Goal: Task Accomplishment & Management: Manage account settings

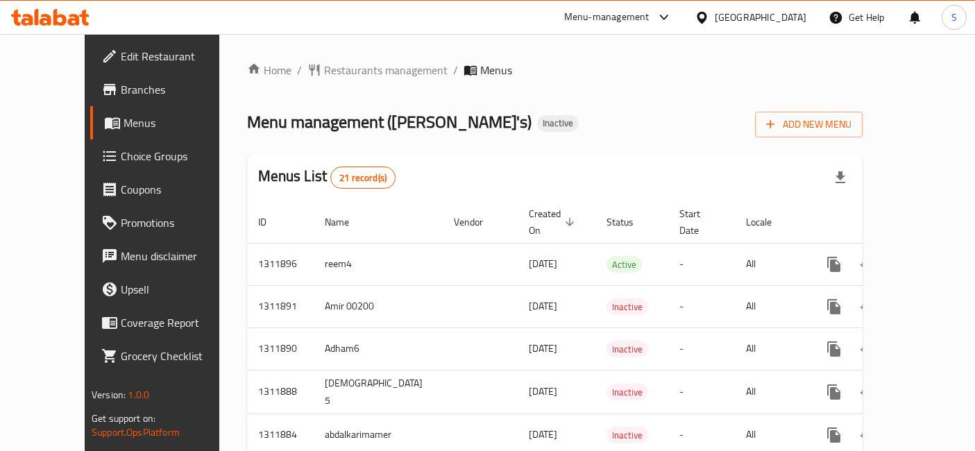
scroll to position [6, 0]
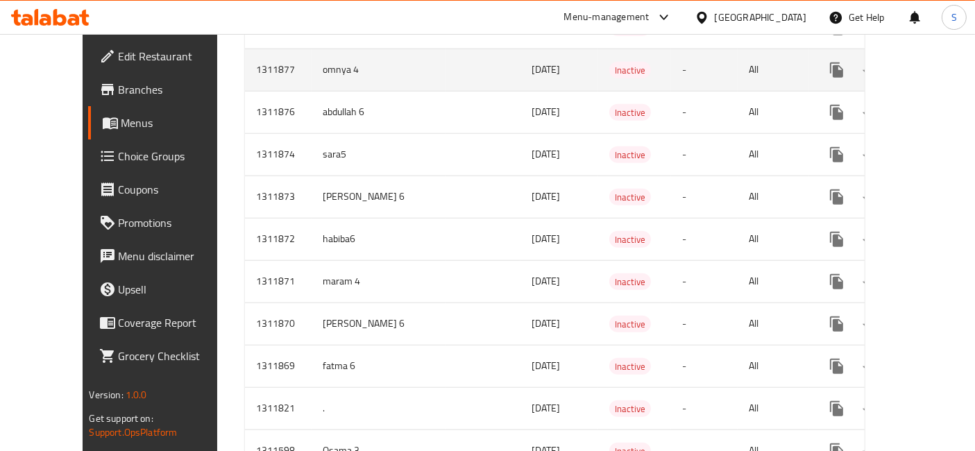
scroll to position [1459, 0]
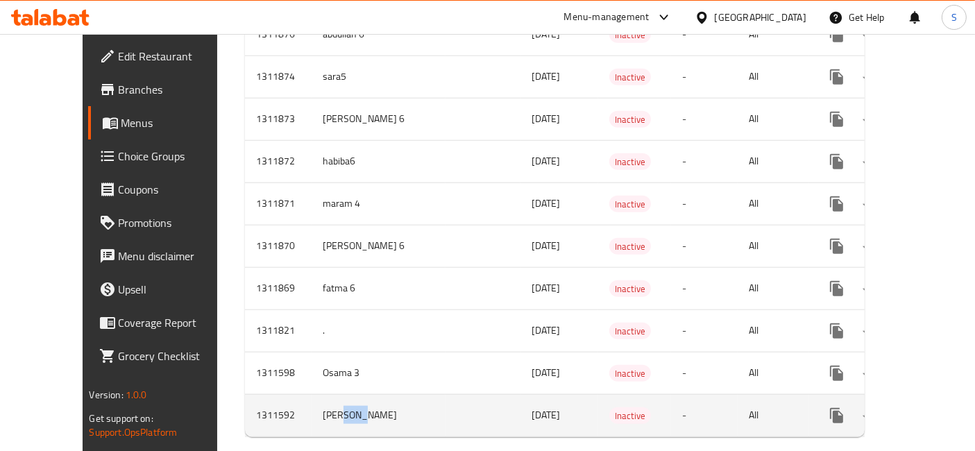
drag, startPoint x: 289, startPoint y: 394, endPoint x: 275, endPoint y: 385, distance: 16.2
click at [312, 395] on td "[PERSON_NAME]" at bounding box center [379, 415] width 134 height 42
click at [446, 405] on td "enhanced table" at bounding box center [483, 415] width 75 height 42
drag, startPoint x: 422, startPoint y: 365, endPoint x: 276, endPoint y: 371, distance: 145.9
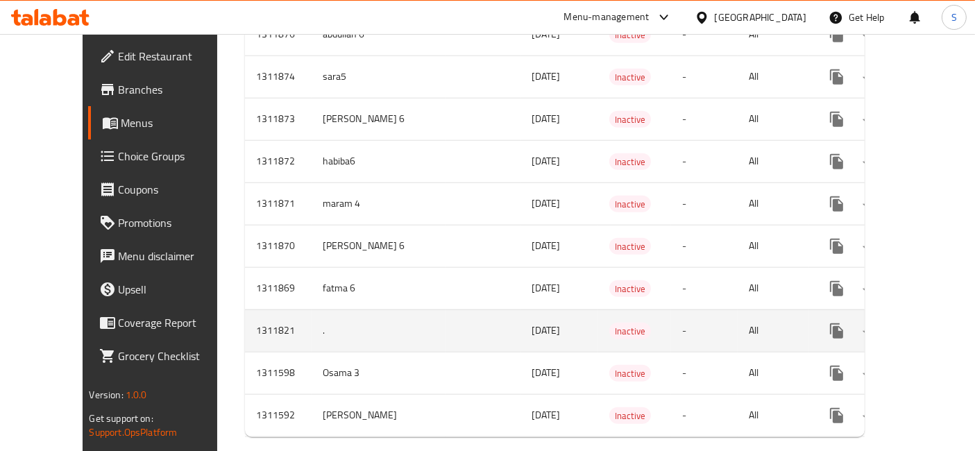
click at [312, 310] on td "." at bounding box center [379, 331] width 134 height 42
drag, startPoint x: 286, startPoint y: 303, endPoint x: 233, endPoint y: 307, distance: 52.9
click at [245, 310] on tr "1311821 . 15/09/2025 Inactive - All" at bounding box center [605, 331] width 720 height 42
click at [245, 310] on td "1311821" at bounding box center [278, 331] width 67 height 42
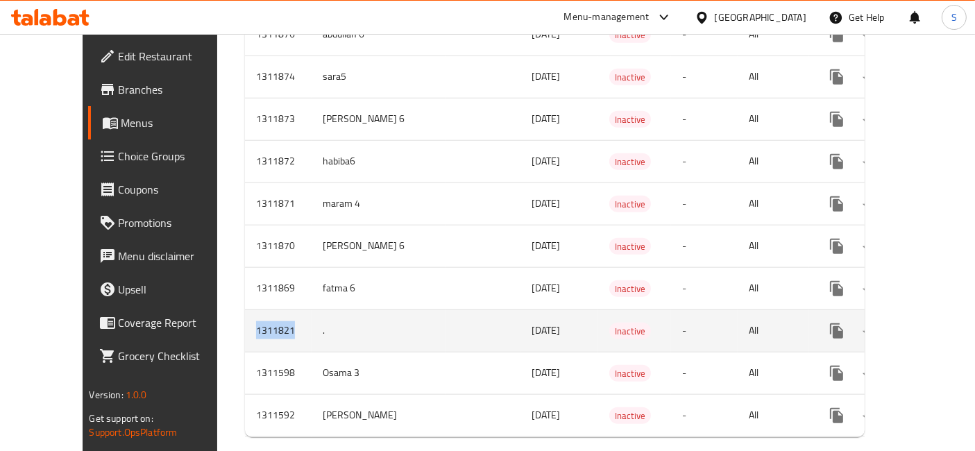
click at [245, 310] on td "1311821" at bounding box center [278, 331] width 67 height 42
click at [312, 316] on td "." at bounding box center [379, 331] width 134 height 42
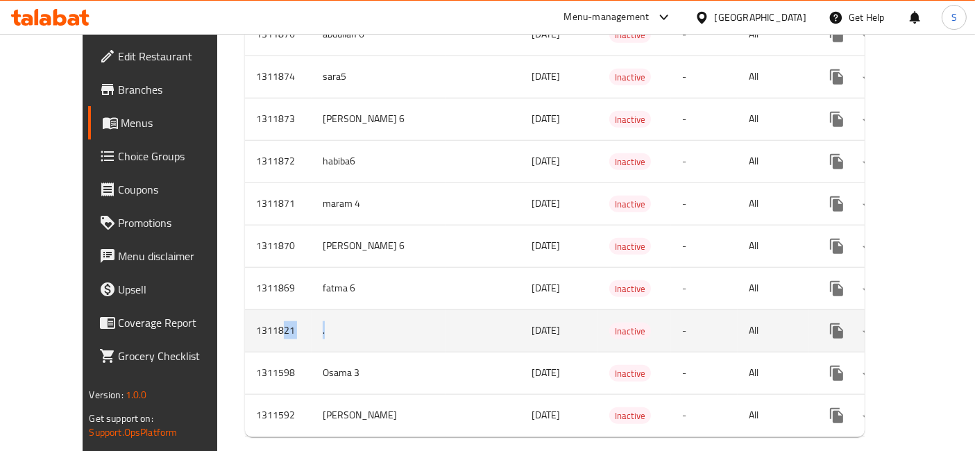
drag, startPoint x: 230, startPoint y: 289, endPoint x: 317, endPoint y: 316, distance: 90.7
click at [317, 316] on tr "1311821 . 15/09/2025 Inactive - All" at bounding box center [605, 331] width 720 height 42
click at [319, 315] on td "." at bounding box center [379, 331] width 134 height 42
drag, startPoint x: 263, startPoint y: 302, endPoint x: 317, endPoint y: 316, distance: 55.9
click at [317, 316] on td "." at bounding box center [379, 331] width 134 height 42
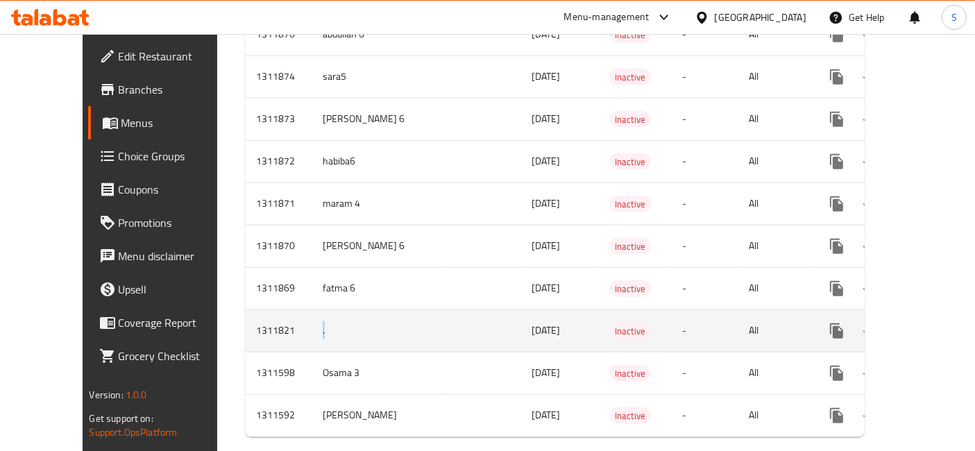
click at [317, 316] on td "." at bounding box center [379, 331] width 134 height 42
drag, startPoint x: 261, startPoint y: 300, endPoint x: 309, endPoint y: 314, distance: 50.1
click at [312, 314] on td "." at bounding box center [379, 331] width 134 height 42
drag, startPoint x: 311, startPoint y: 314, endPoint x: 221, endPoint y: 312, distance: 89.6
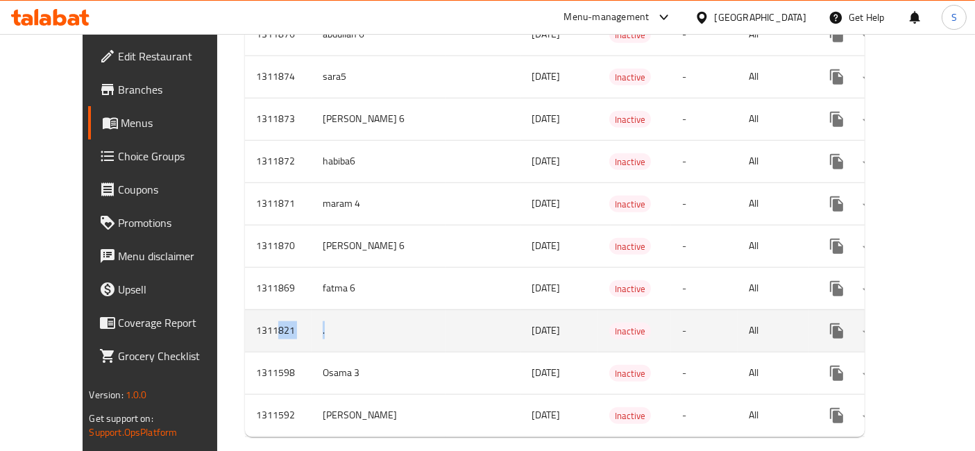
click at [245, 312] on tr "1311821 . 15/09/2025 Inactive - All" at bounding box center [605, 331] width 720 height 42
click at [245, 312] on td "1311821" at bounding box center [278, 331] width 67 height 42
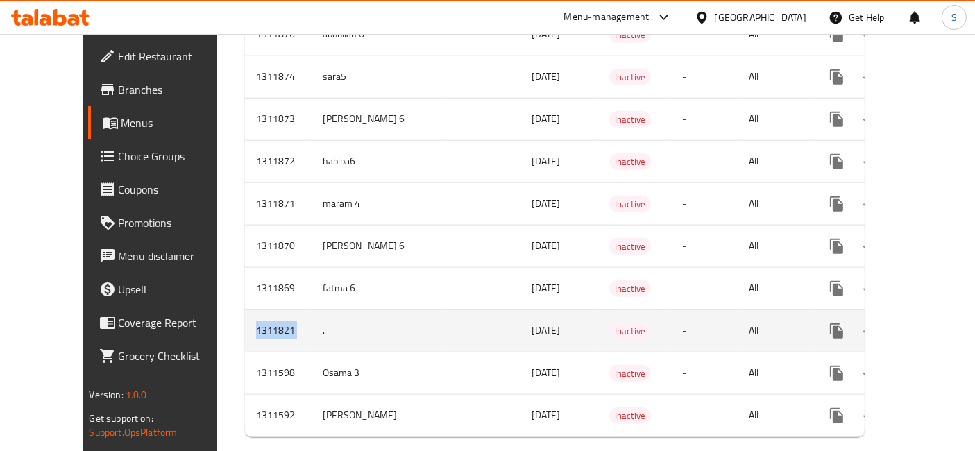
click at [248, 311] on td "1311821" at bounding box center [278, 331] width 67 height 42
drag, startPoint x: 266, startPoint y: 310, endPoint x: 288, endPoint y: 310, distance: 22.2
click at [312, 310] on td "." at bounding box center [379, 331] width 134 height 42
